Goal: Task Accomplishment & Management: Use online tool/utility

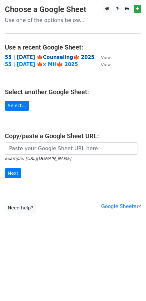
click at [26, 60] on strong "55 | OCT 6 🍁Counseling🍁 2025" at bounding box center [50, 57] width 90 height 6
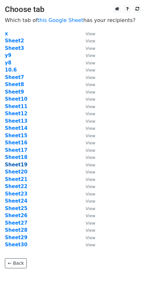
click at [22, 163] on strong "Sheet19" at bounding box center [16, 165] width 23 height 6
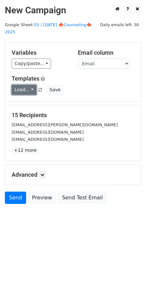
click at [22, 85] on link "Load..." at bounding box center [24, 90] width 25 height 10
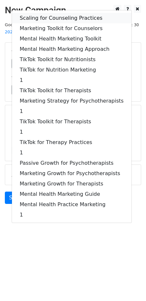
click at [61, 13] on link "Scaling for Counseling Practices" at bounding box center [72, 18] width 120 height 10
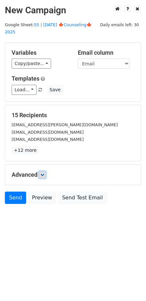
click at [44, 173] on icon at bounding box center [43, 175] width 4 height 4
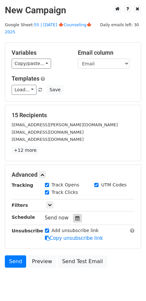
click at [75, 216] on icon at bounding box center [77, 218] width 4 height 5
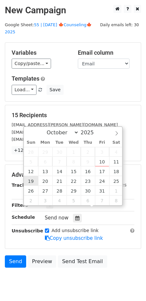
type input "2025-10-19 12:00"
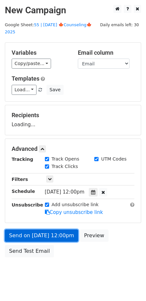
click at [35, 230] on link "Send on Oct 19 at 12:00pm" at bounding box center [42, 236] width 74 height 12
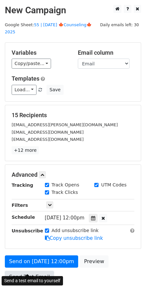
click at [34, 272] on link "Send Test Email" at bounding box center [29, 277] width 49 height 12
click at [34, 271] on link "Send Test Email" at bounding box center [29, 277] width 49 height 12
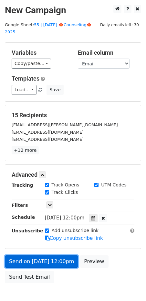
click at [39, 258] on link "Send on Oct 19 at 12:00pm" at bounding box center [42, 262] width 74 height 12
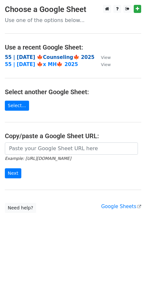
click at [45, 58] on strong "55 | [DATE] 🍁Counseling🍁 2025" at bounding box center [50, 57] width 90 height 6
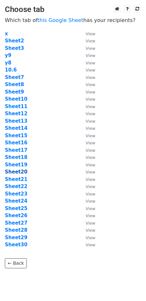
click at [21, 171] on strong "Sheet20" at bounding box center [16, 172] width 23 height 6
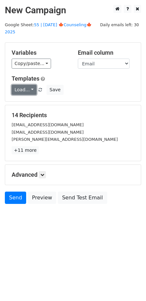
click at [29, 85] on link "Load..." at bounding box center [24, 90] width 25 height 10
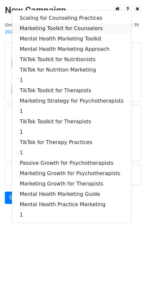
click at [74, 23] on link "Marketing Toolkit for Counselors" at bounding box center [72, 28] width 120 height 10
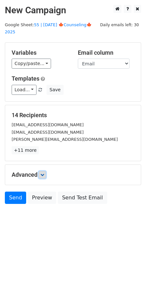
click at [44, 173] on icon at bounding box center [43, 175] width 4 height 4
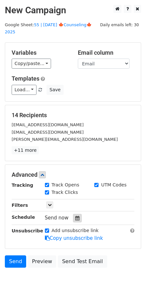
click at [75, 216] on icon at bounding box center [77, 218] width 4 height 5
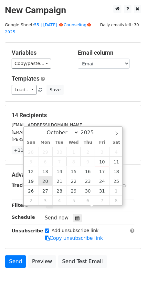
type input "2025-10-20 12:00"
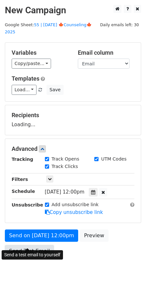
click at [32, 245] on link "Send Test Email" at bounding box center [29, 251] width 49 height 12
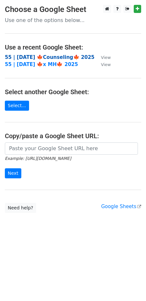
click at [41, 55] on strong "55 | [DATE] 🍁Counseling🍁 2025" at bounding box center [50, 57] width 90 height 6
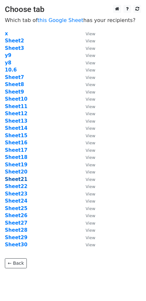
click at [19, 179] on strong "Sheet21" at bounding box center [16, 180] width 23 height 6
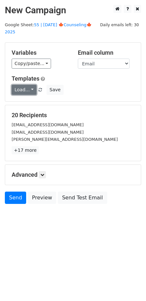
click at [26, 85] on link "Load..." at bounding box center [24, 90] width 25 height 10
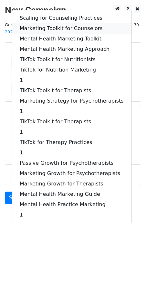
click at [63, 23] on link "Marketing Toolkit for Counselors" at bounding box center [72, 28] width 120 height 10
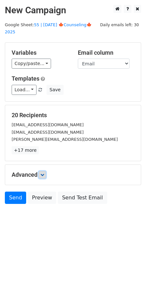
click at [44, 171] on link at bounding box center [42, 174] width 7 height 7
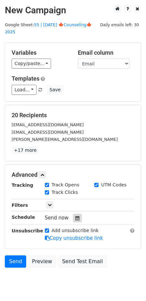
click at [75, 216] on icon at bounding box center [77, 218] width 4 height 5
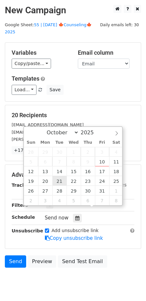
type input "[DATE] 12:00"
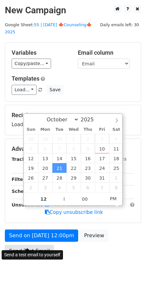
click at [39, 246] on link "Send Test Email" at bounding box center [29, 251] width 49 height 12
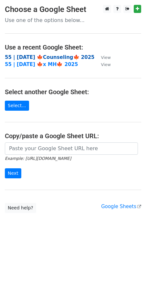
click at [30, 56] on strong "55 | [DATE] 🍁Counseling🍁 2025" at bounding box center [50, 57] width 90 height 6
click at [48, 58] on strong "55 | [DATE] 🍁Counseling🍁 2025" at bounding box center [50, 57] width 90 height 6
click at [41, 60] on td "55 | OCT 6 🍁Counseling🍁 2025" at bounding box center [50, 57] width 90 height 7
click at [41, 57] on strong "55 | [DATE] 🍁Counseling🍁 2025" at bounding box center [50, 57] width 90 height 6
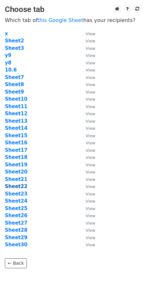
click at [22, 187] on strong "Sheet22" at bounding box center [16, 187] width 23 height 6
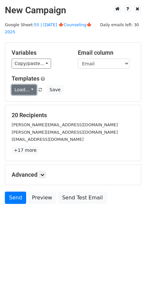
click at [25, 85] on link "Load..." at bounding box center [24, 90] width 25 height 10
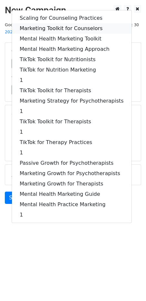
click at [69, 23] on link "Marketing Toolkit for Counselors" at bounding box center [72, 28] width 120 height 10
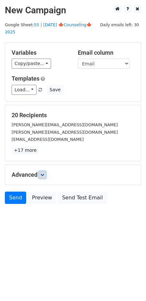
click at [42, 173] on icon at bounding box center [43, 175] width 4 height 4
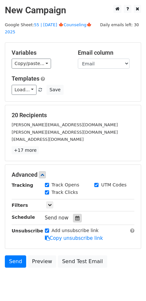
click at [76, 216] on icon at bounding box center [77, 218] width 4 height 5
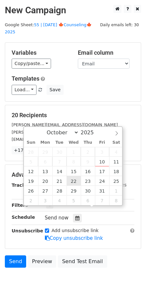
type input "2025-10-22 12:00"
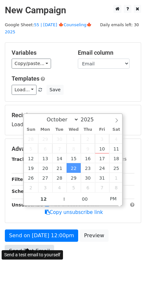
click at [37, 245] on link "Send Test Email" at bounding box center [29, 251] width 49 height 12
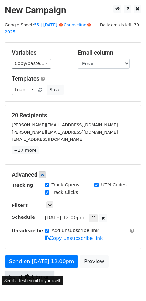
click at [28, 271] on link "Send Test Email" at bounding box center [29, 277] width 49 height 12
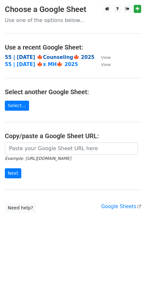
click at [57, 58] on strong "55 | [DATE] 🍁Counseling🍁 2025" at bounding box center [50, 57] width 90 height 6
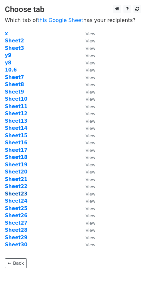
click at [22, 193] on strong "Sheet23" at bounding box center [16, 194] width 23 height 6
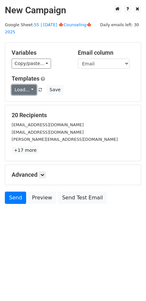
click at [22, 85] on link "Load..." at bounding box center [24, 90] width 25 height 10
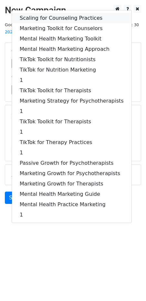
click at [73, 13] on link "Scaling for Counseling Practices" at bounding box center [72, 18] width 120 height 10
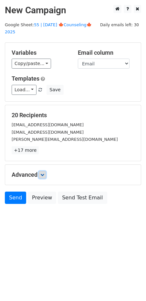
click at [44, 171] on link at bounding box center [42, 174] width 7 height 7
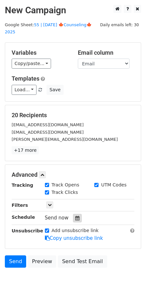
click at [77, 214] on div at bounding box center [77, 218] width 9 height 8
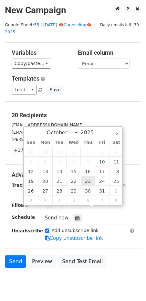
type input "2025-10-23 12:00"
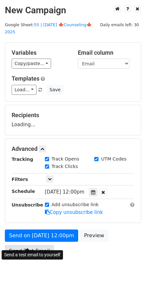
click at [45, 245] on link "Send Test Email" at bounding box center [29, 251] width 49 height 12
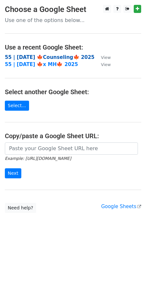
click at [37, 58] on strong "55 | [DATE] 🍁Counseling🍁 2025" at bounding box center [50, 57] width 90 height 6
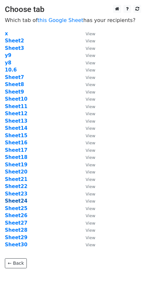
click at [18, 202] on strong "Sheet24" at bounding box center [16, 201] width 23 height 6
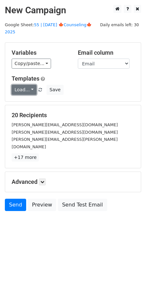
click at [17, 85] on link "Load..." at bounding box center [24, 90] width 25 height 10
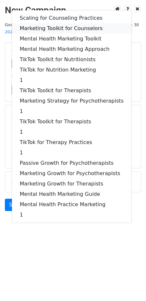
click at [63, 23] on link "Marketing Toolkit for Counselors" at bounding box center [72, 28] width 120 height 10
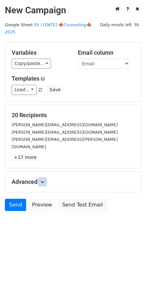
click at [44, 179] on link at bounding box center [42, 182] width 7 height 7
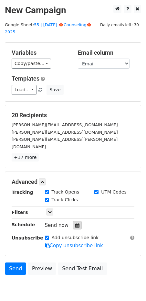
click at [75, 223] on icon at bounding box center [77, 225] width 4 height 5
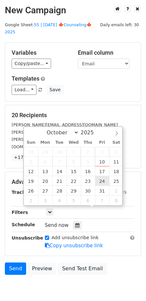
type input "2025-10-24 12:00"
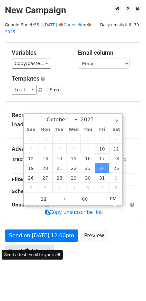
click at [42, 245] on link "Send Test Email" at bounding box center [29, 251] width 49 height 12
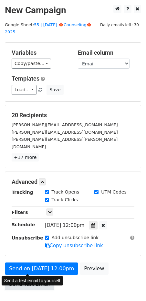
click at [31, 278] on link "Send Test Email" at bounding box center [29, 284] width 49 height 12
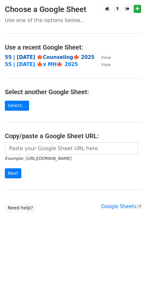
click at [53, 57] on strong "55 | [DATE] 🍁Counseling🍁 2025" at bounding box center [50, 57] width 90 height 6
click at [50, 57] on strong "55 | [DATE] 🍁Counseling🍁 2025" at bounding box center [50, 57] width 90 height 6
click at [41, 56] on strong "55 | [DATE] 🍁Counseling🍁 2025" at bounding box center [50, 57] width 90 height 6
click at [29, 56] on strong "55 | [DATE] 🍁Counseling🍁 2025" at bounding box center [50, 57] width 90 height 6
click at [57, 58] on strong "55 | [DATE] 🍁Counseling🍁 2025" at bounding box center [50, 57] width 90 height 6
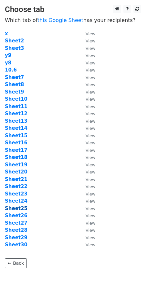
click at [22, 209] on strong "Sheet25" at bounding box center [16, 209] width 23 height 6
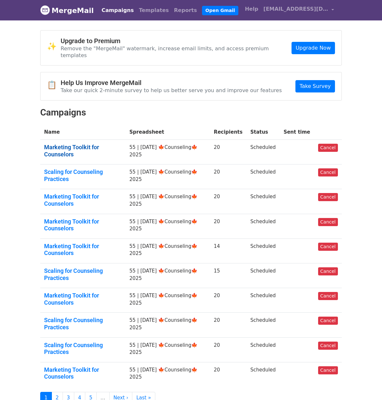
click at [94, 144] on link "Marketing Toolkit for Counselors" at bounding box center [82, 151] width 77 height 14
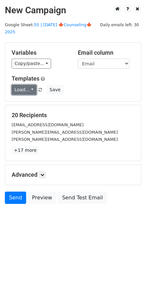
click at [21, 85] on link "Load..." at bounding box center [24, 90] width 25 height 10
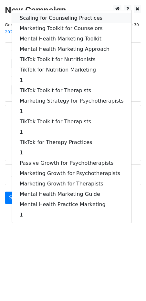
click at [43, 13] on link "Scaling for Counseling Practices" at bounding box center [72, 18] width 120 height 10
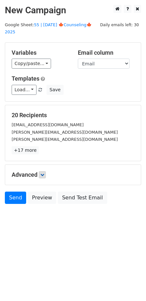
click at [42, 165] on div "Advanced Tracking Track Opens UTM Codes Track Clicks Filters Only include sprea…" at bounding box center [73, 175] width 136 height 20
click at [44, 173] on icon at bounding box center [43, 175] width 4 height 4
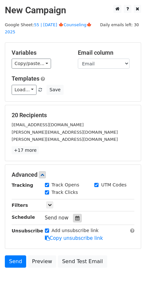
click at [75, 216] on icon at bounding box center [77, 218] width 4 height 5
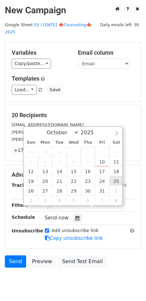
type input "2025-10-25 12:00"
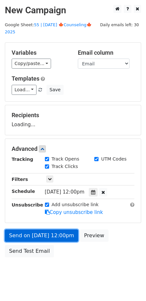
click at [53, 230] on link "Send on Oct 25 at 12:00pm" at bounding box center [42, 236] width 74 height 12
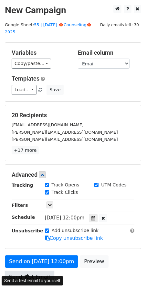
click at [34, 271] on link "Send Test Email" at bounding box center [29, 277] width 49 height 12
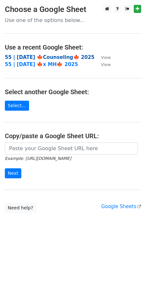
click at [50, 57] on strong "55 | [DATE] 🍁Counseling🍁 2025" at bounding box center [50, 57] width 90 height 6
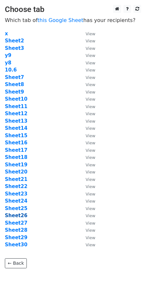
click at [22, 216] on strong "Sheet26" at bounding box center [16, 216] width 23 height 6
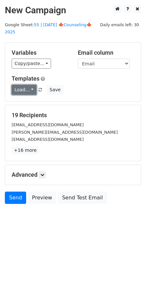
click at [26, 87] on link "Load..." at bounding box center [24, 90] width 25 height 10
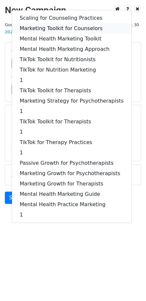
click at [65, 23] on link "Marketing Toolkit for Counselors" at bounding box center [72, 28] width 120 height 10
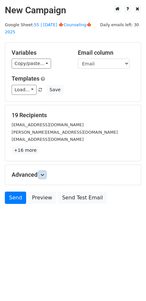
click at [43, 173] on icon at bounding box center [43, 175] width 4 height 4
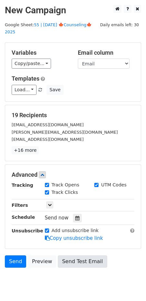
click at [75, 216] on icon at bounding box center [77, 218] width 4 height 5
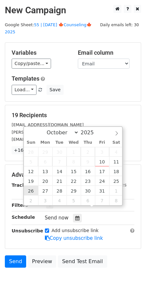
type input "[DATE] 12:00"
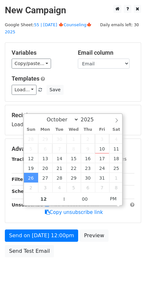
click at [39, 252] on div "Send on [DATE] 12:00pm Preview Send Test Email" at bounding box center [73, 245] width 146 height 31
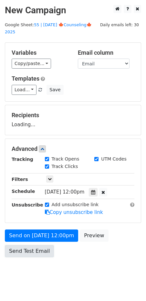
click at [39, 247] on link "Send Test Email" at bounding box center [29, 251] width 49 height 12
